Goal: Task Accomplishment & Management: Use online tool/utility

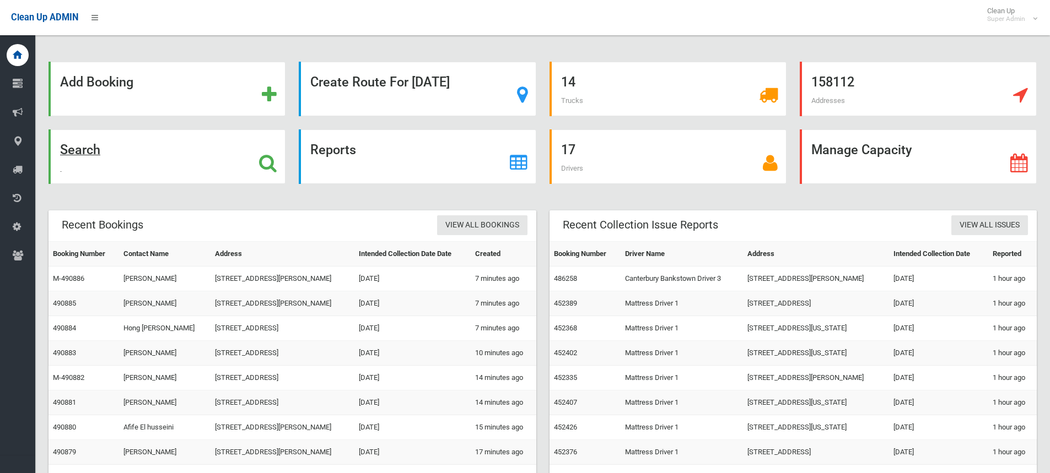
click at [271, 158] on icon at bounding box center [268, 163] width 18 height 19
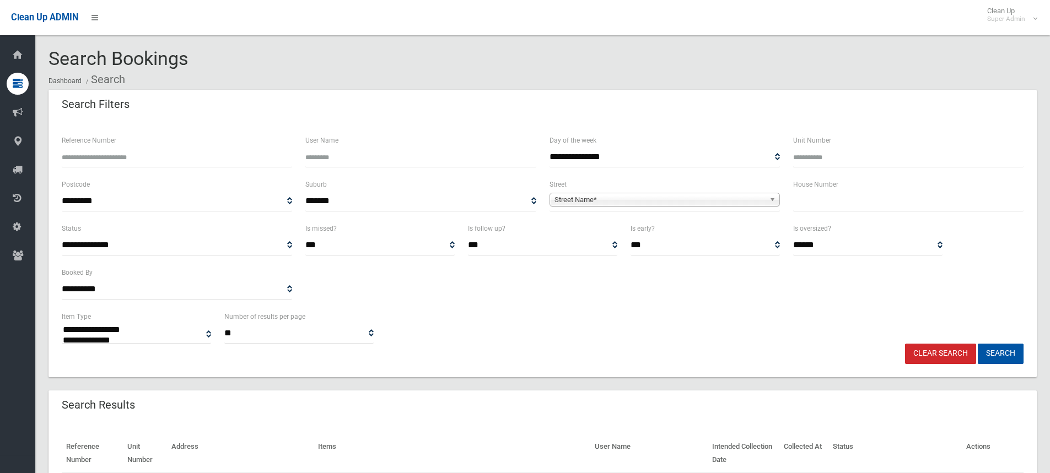
select select
click at [856, 198] on input "text" at bounding box center [908, 201] width 230 height 20
type input "**"
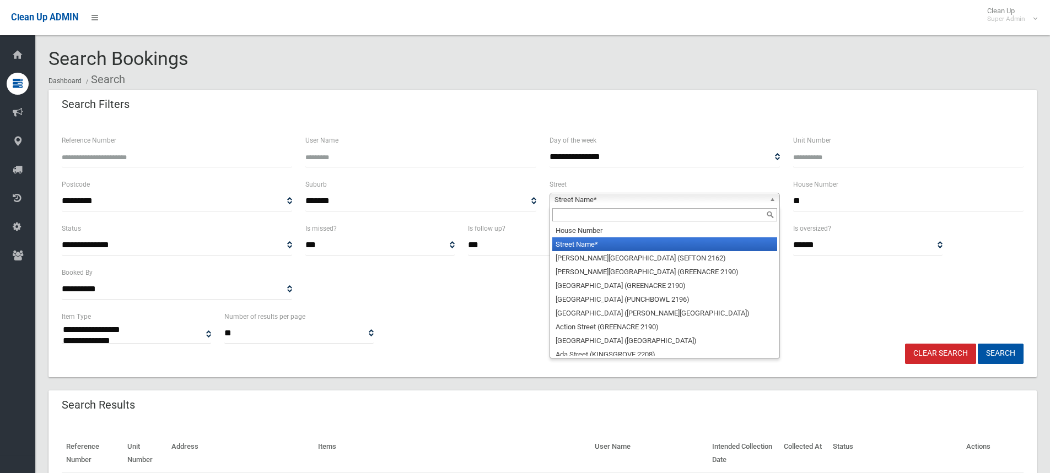
click at [636, 200] on span "Street Name*" at bounding box center [659, 199] width 210 height 13
click at [606, 218] on input "text" at bounding box center [664, 214] width 225 height 13
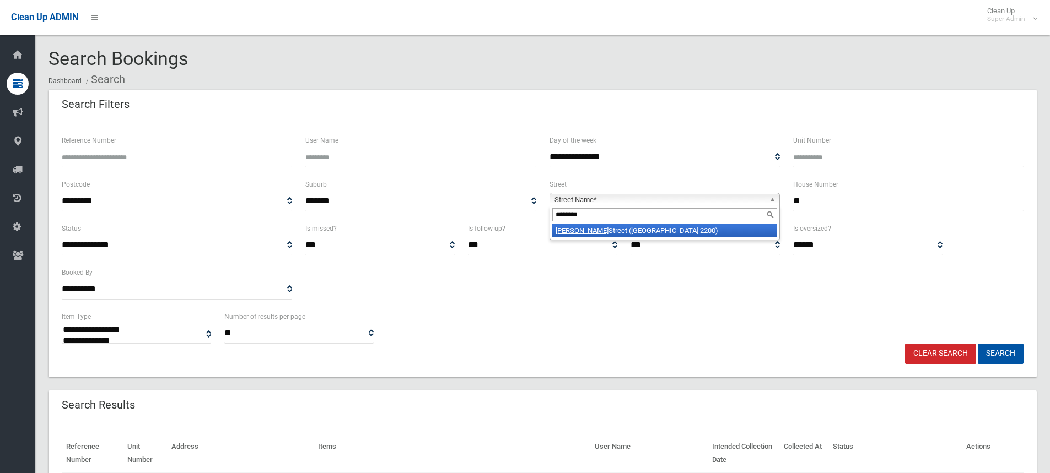
type input "********"
click at [621, 230] on li "[PERSON_NAME][GEOGRAPHIC_DATA] ([GEOGRAPHIC_DATA] 2200)" at bounding box center [664, 231] width 225 height 14
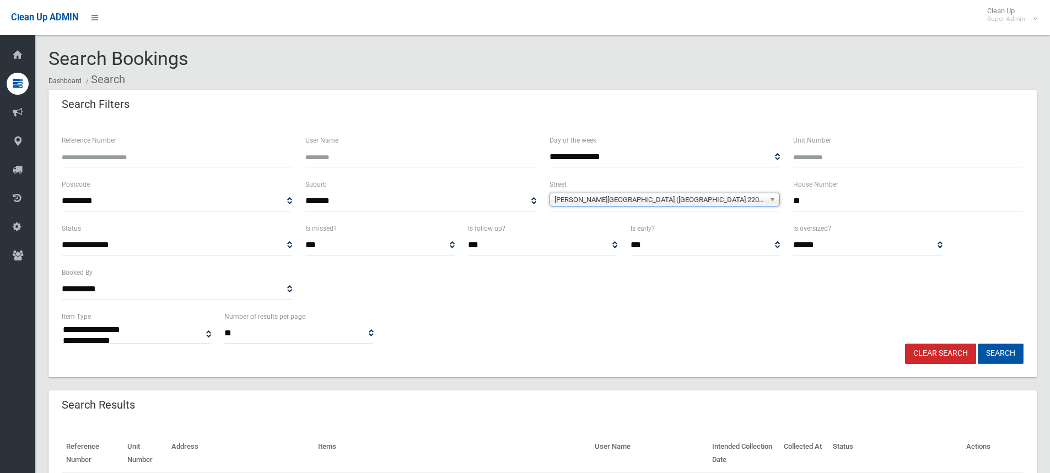
click at [999, 351] on button "Search" at bounding box center [1000, 354] width 46 height 20
select select
click at [543, 331] on div "**********" at bounding box center [542, 327] width 975 height 34
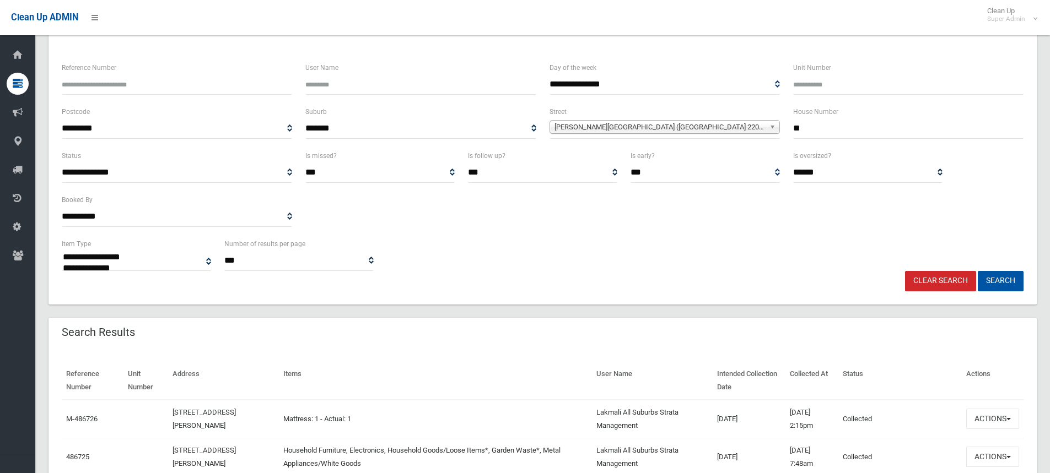
scroll to position [275, 0]
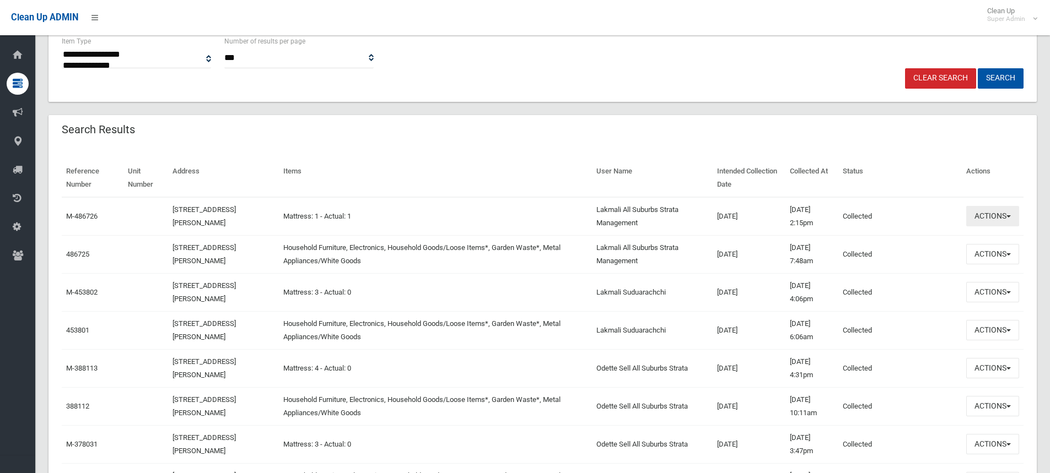
click at [992, 219] on button "Actions" at bounding box center [992, 216] width 53 height 20
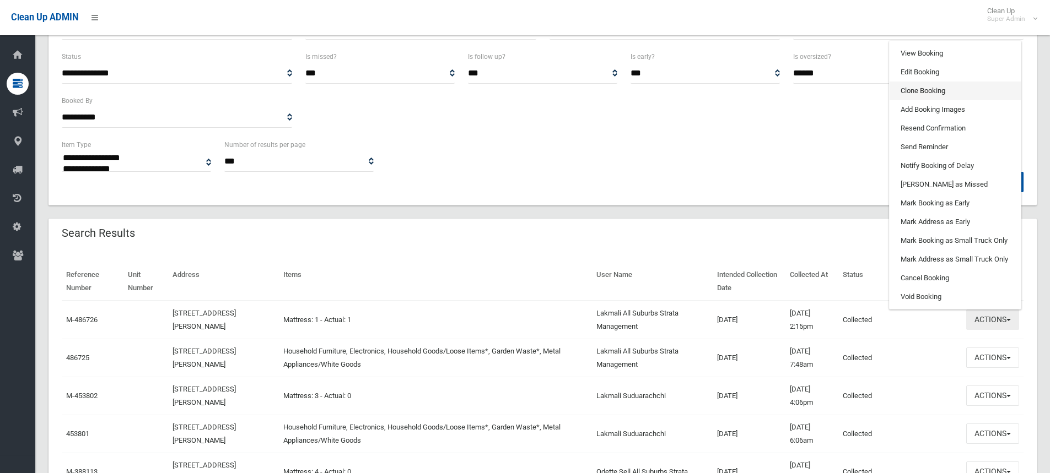
scroll to position [165, 0]
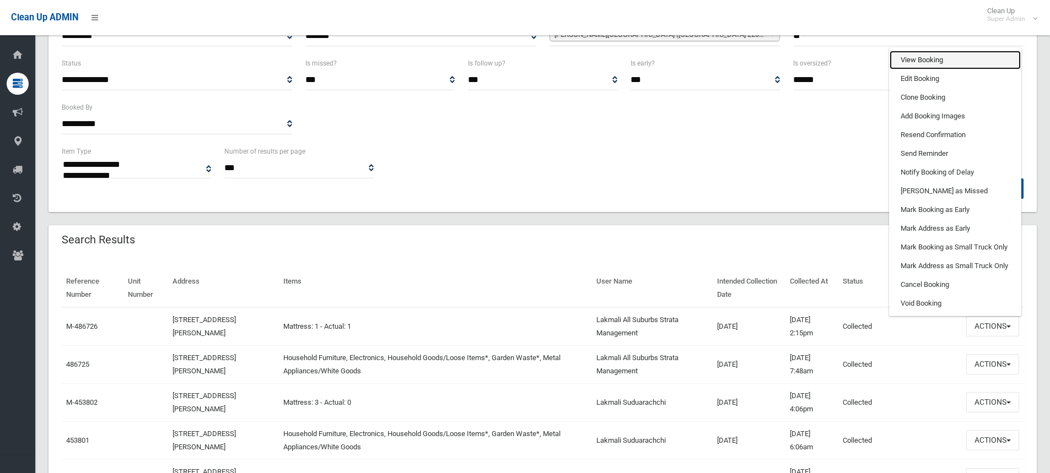
click at [928, 57] on link "View Booking" at bounding box center [954, 60] width 131 height 19
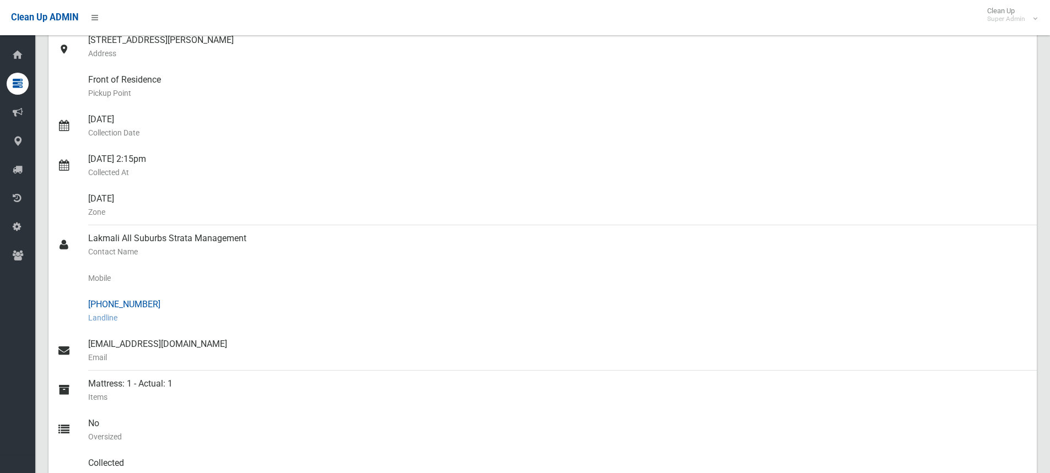
scroll to position [165, 0]
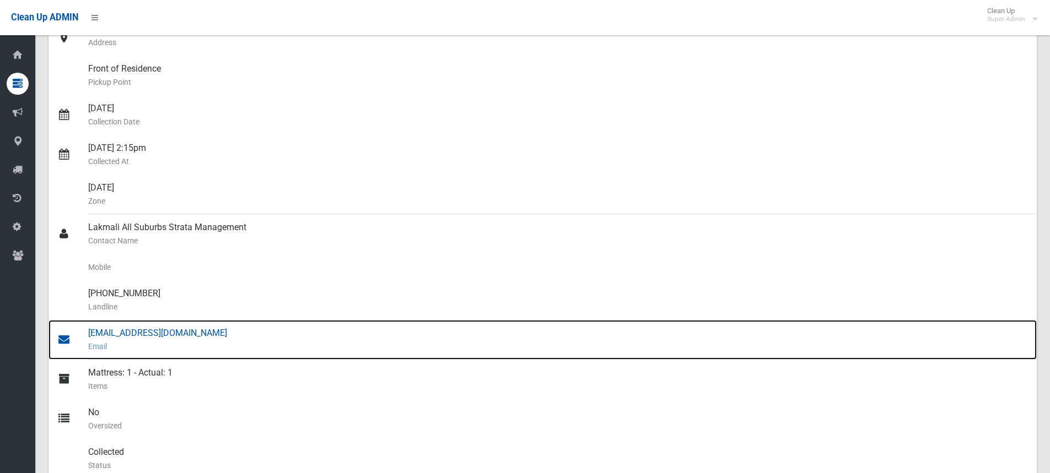
click at [137, 333] on div "lakmali.s@assm.net.au Email" at bounding box center [557, 340] width 939 height 40
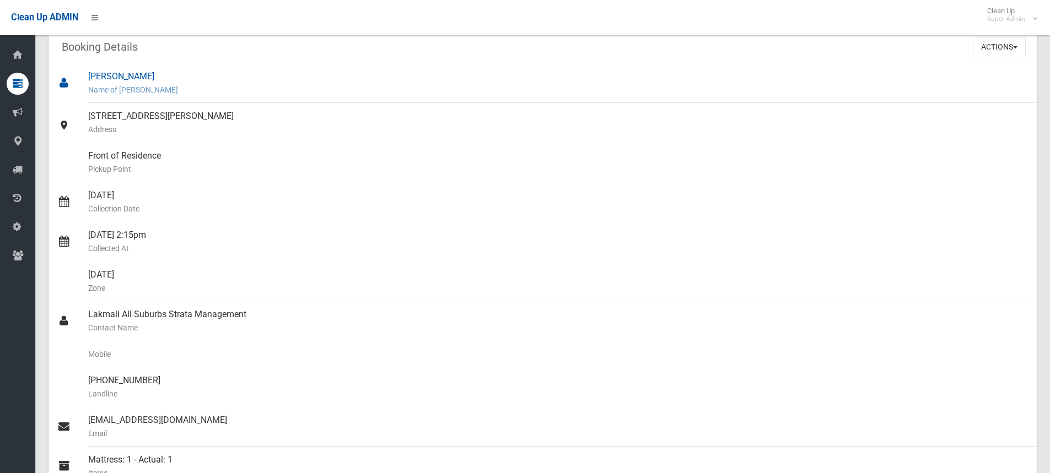
scroll to position [0, 0]
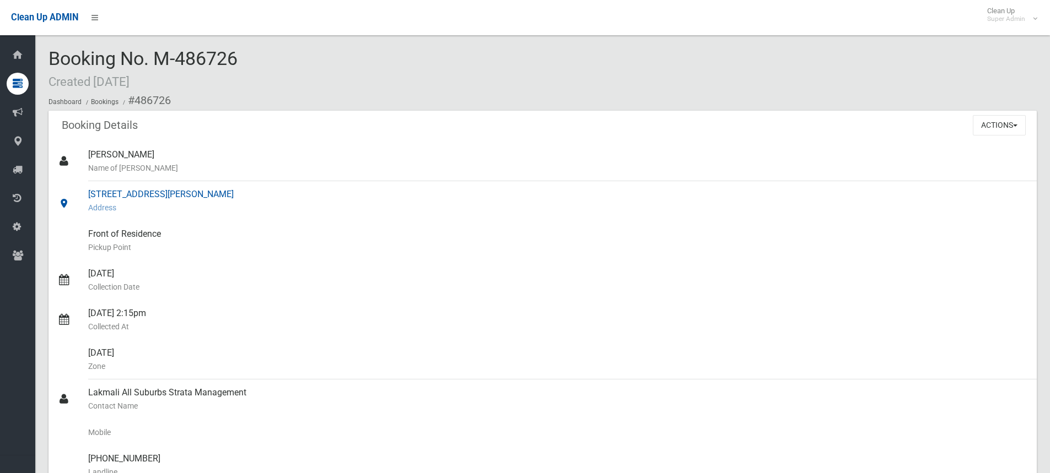
drag, startPoint x: 86, startPoint y: 192, endPoint x: 232, endPoint y: 196, distance: 146.0
click at [232, 196] on link "34 Townsend Street, CONDELL PARK NSW 2200 Address" at bounding box center [542, 201] width 988 height 40
copy link "34 Townsend Street, CONDELL PARK"
